Goal: Information Seeking & Learning: Learn about a topic

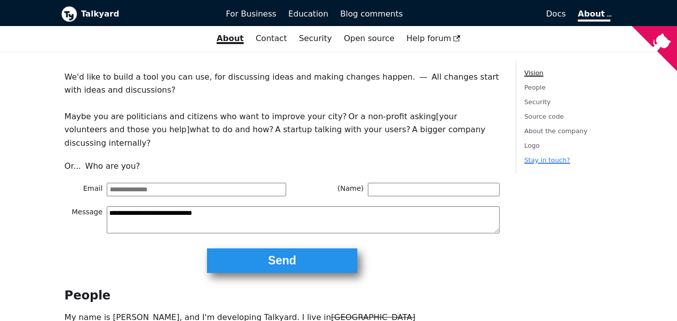
scroll to position [200, 0]
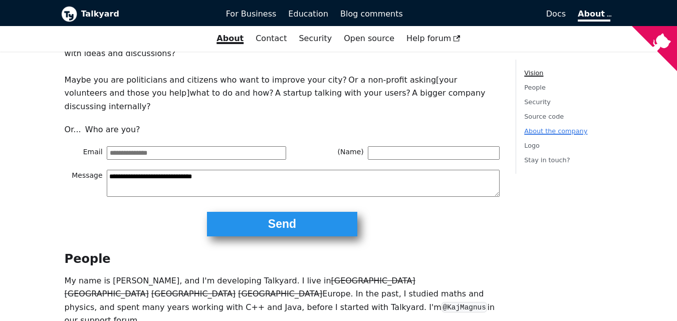
click at [535, 131] on link "About the company" at bounding box center [555, 131] width 63 height 8
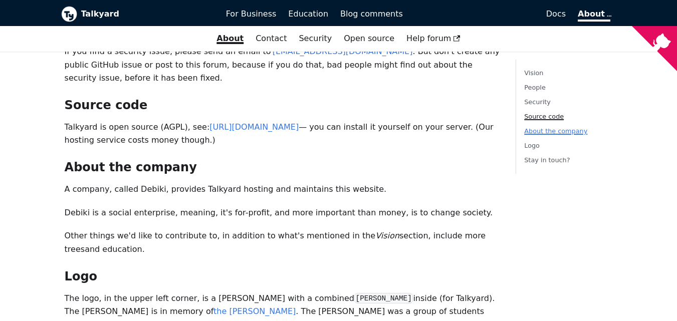
click at [535, 131] on link "About the company" at bounding box center [555, 131] width 63 height 8
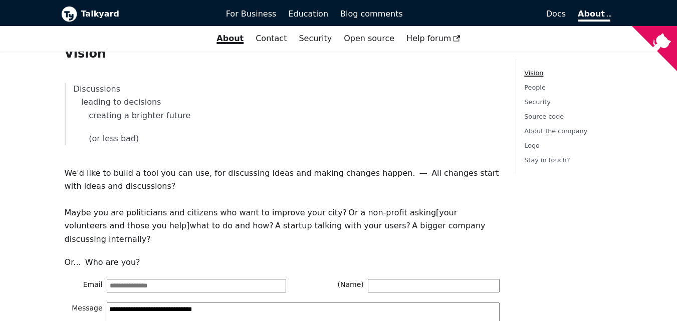
scroll to position [0, 0]
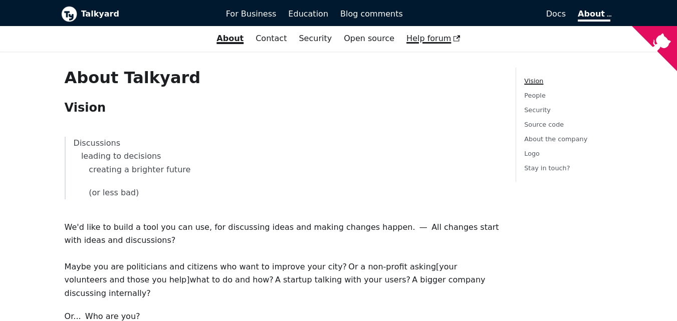
click at [453, 38] on link "Help forum" at bounding box center [433, 38] width 66 height 17
click at [558, 16] on span "Docs" at bounding box center [556, 14] width 20 height 10
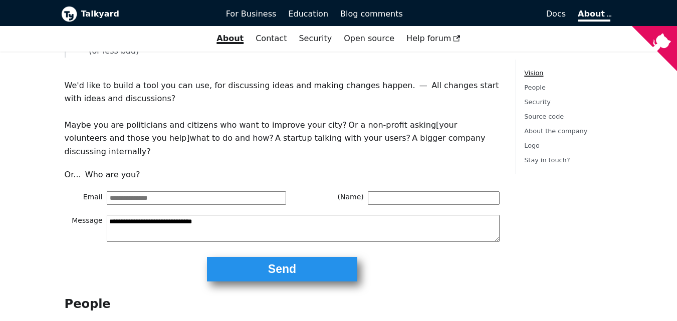
scroll to position [137, 0]
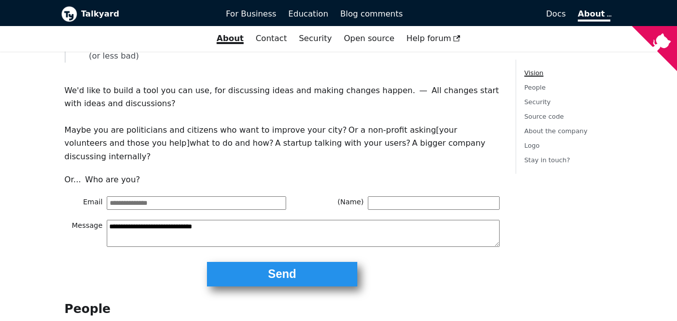
click at [84, 10] on b "Talkyard" at bounding box center [146, 14] width 131 height 13
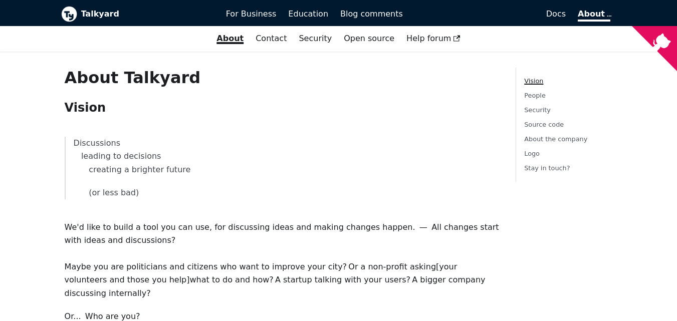
scroll to position [187, 0]
